Goal: Transaction & Acquisition: Purchase product/service

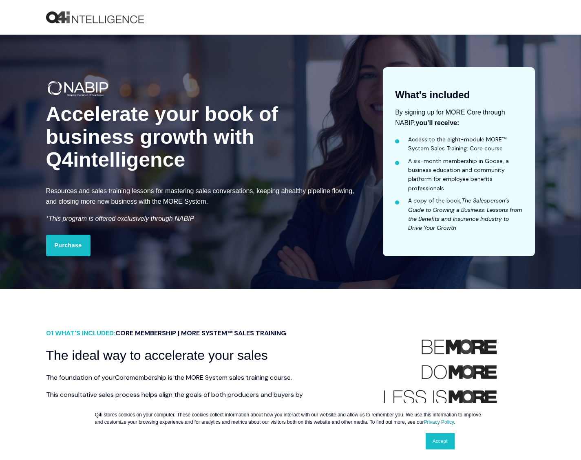
click at [439, 438] on link "Accept" at bounding box center [439, 441] width 29 height 16
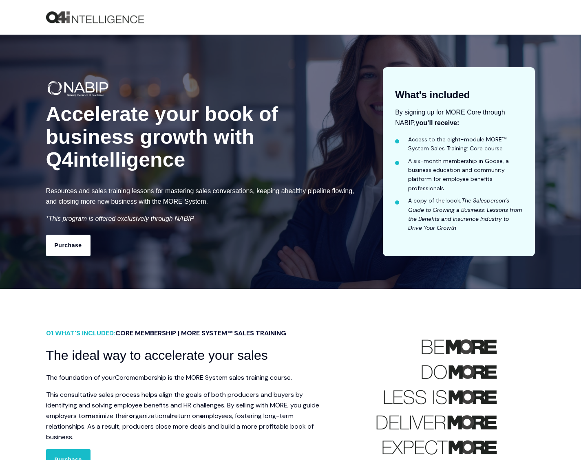
click at [74, 244] on link "Purchase" at bounding box center [68, 245] width 44 height 21
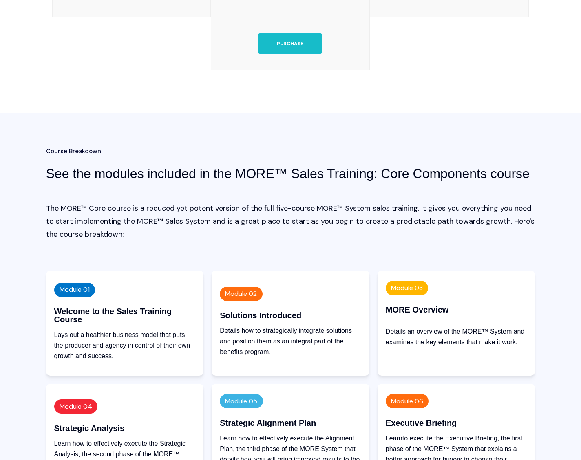
scroll to position [1801, 0]
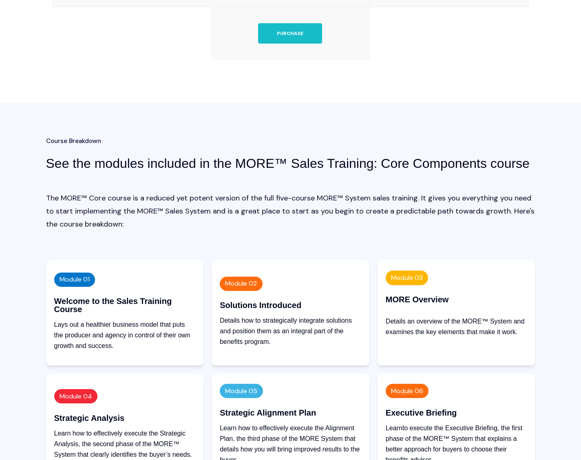
drag, startPoint x: 83, startPoint y: 303, endPoint x: 80, endPoint y: 296, distance: 8.0
click at [83, 303] on div "Welcome to the Sales Training Course" at bounding box center [124, 305] width 141 height 16
click at [83, 280] on span "Module 01" at bounding box center [74, 279] width 30 height 9
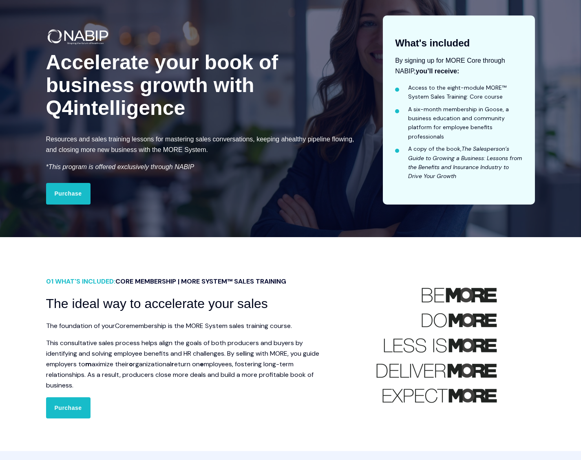
scroll to position [0, 0]
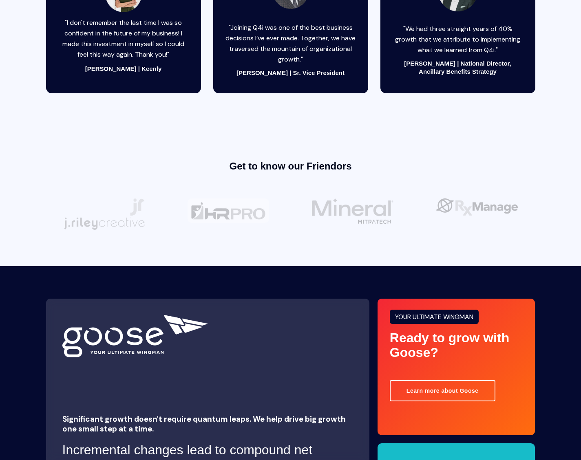
scroll to position [2752, 0]
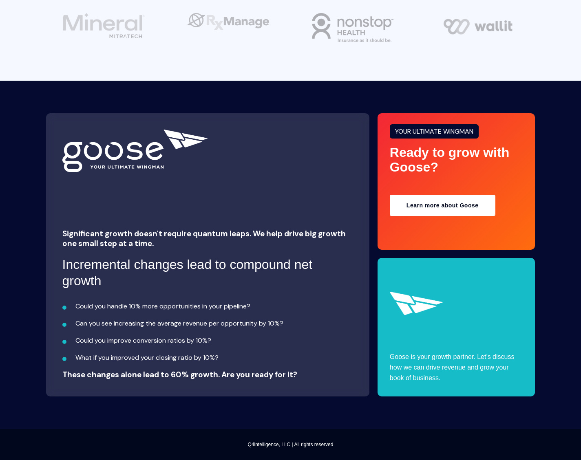
click at [452, 204] on link "Learn more about Goose" at bounding box center [443, 205] width 106 height 21
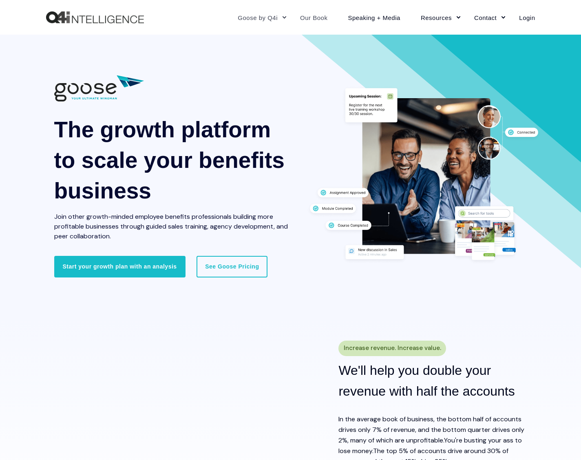
click at [311, 16] on link "Our Book" at bounding box center [314, 17] width 48 height 35
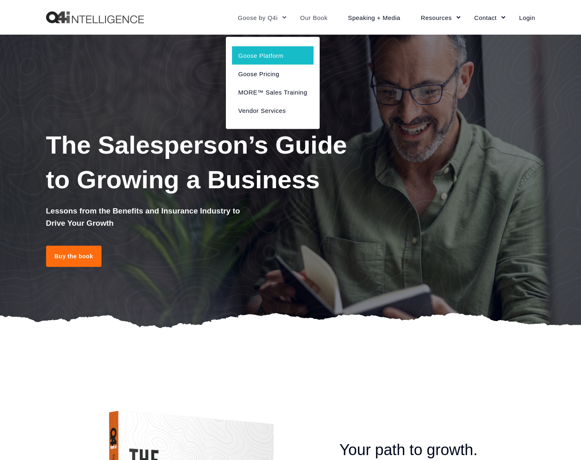
click at [270, 53] on link "Goose Platform" at bounding box center [272, 55] width 81 height 18
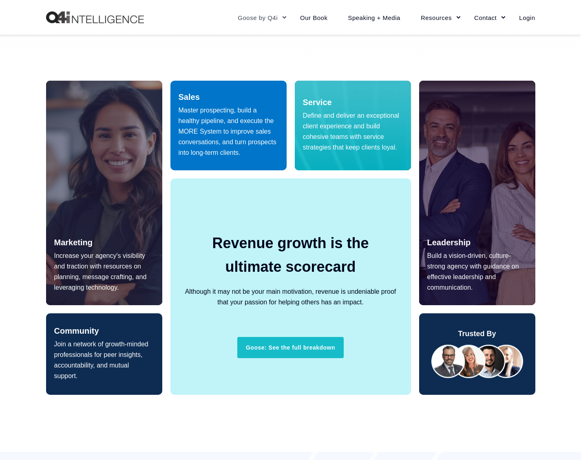
scroll to position [484, 0]
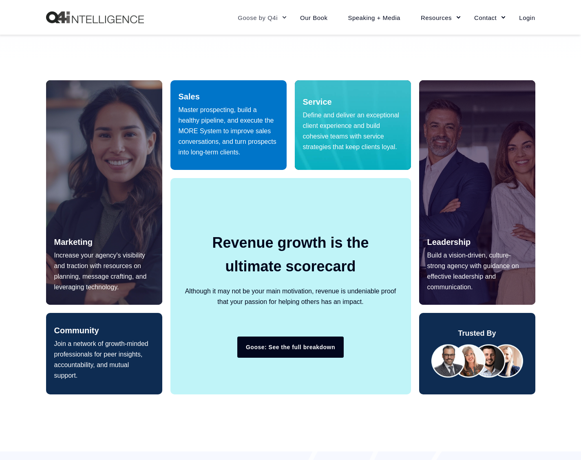
click at [309, 351] on link "Goose: See the full breakdown" at bounding box center [290, 347] width 106 height 21
